Goal: Information Seeking & Learning: Learn about a topic

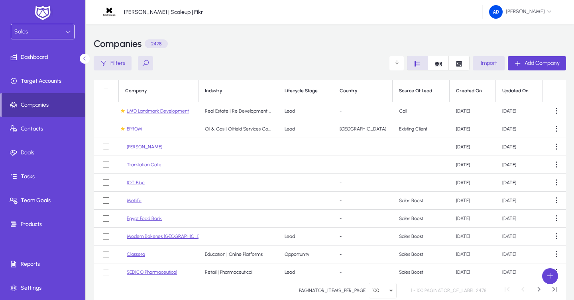
click at [149, 61] on button at bounding box center [145, 63] width 15 height 14
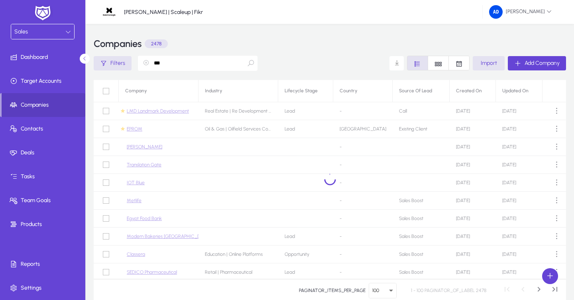
type input "****"
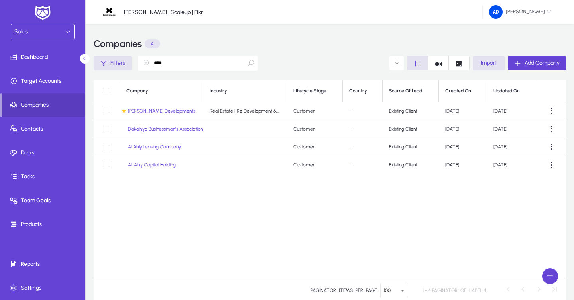
click at [157, 112] on link "[PERSON_NAME] Developments" at bounding box center [161, 111] width 67 height 6
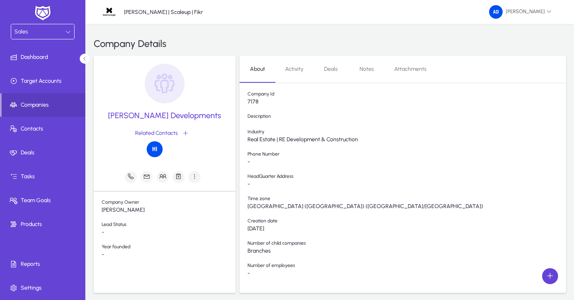
click at [295, 64] on span "Activity" at bounding box center [294, 69] width 18 height 19
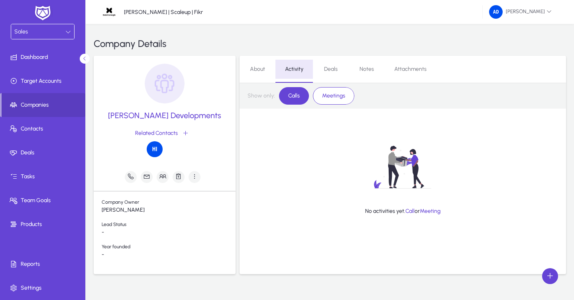
click at [331, 70] on span "Deals" at bounding box center [331, 70] width 14 height 6
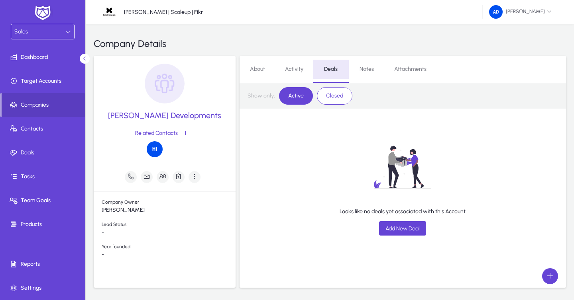
click at [365, 71] on span "Notes" at bounding box center [366, 70] width 14 height 6
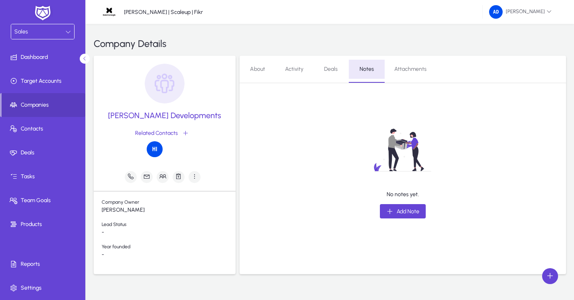
click at [412, 74] on span "Attachments" at bounding box center [410, 69] width 32 height 19
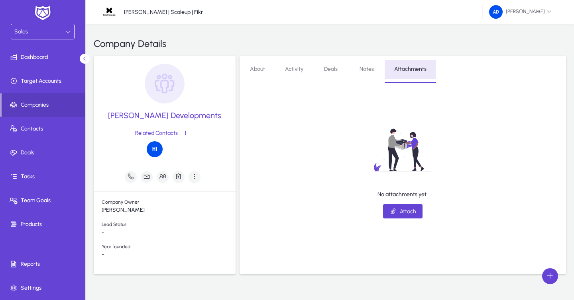
click at [370, 70] on span "Notes" at bounding box center [366, 70] width 14 height 6
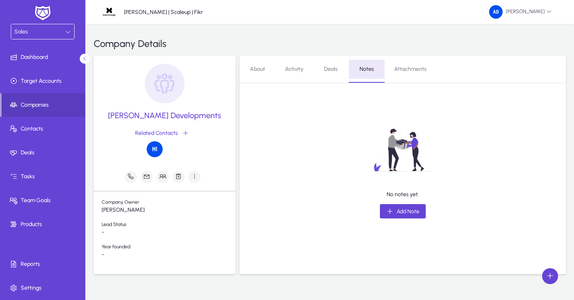
click at [330, 68] on span "Deals" at bounding box center [331, 70] width 14 height 6
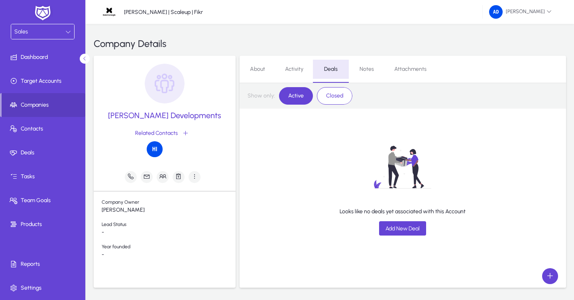
click at [298, 70] on span "Activity" at bounding box center [294, 70] width 18 height 6
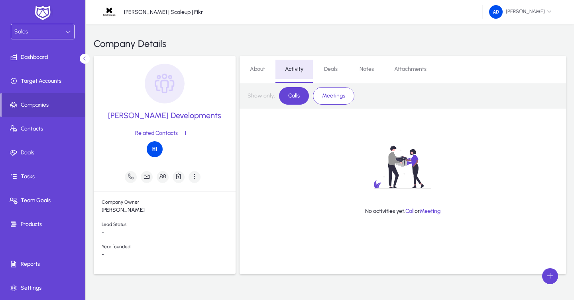
click at [261, 71] on span "About" at bounding box center [257, 70] width 15 height 6
